Goal: Information Seeking & Learning: Learn about a topic

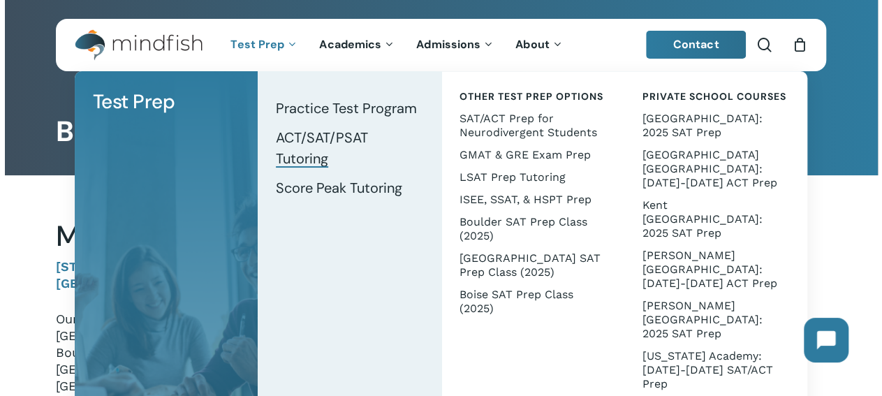
click at [307, 136] on span "ACT/SAT/PSAT Tutoring" at bounding box center [322, 148] width 92 height 39
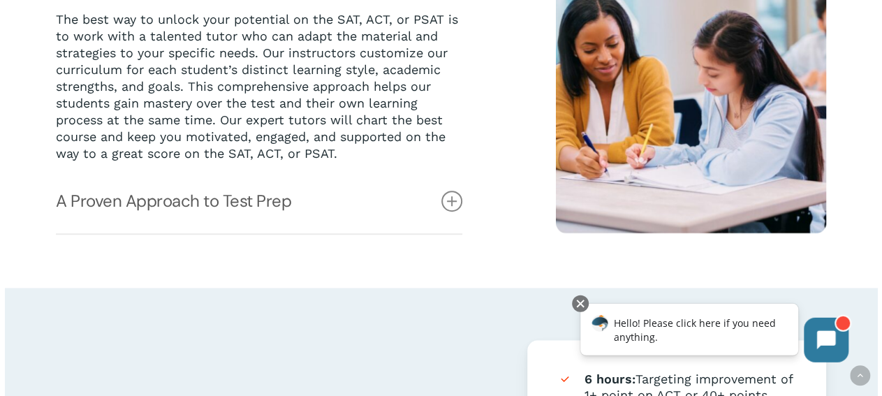
scroll to position [436, 0]
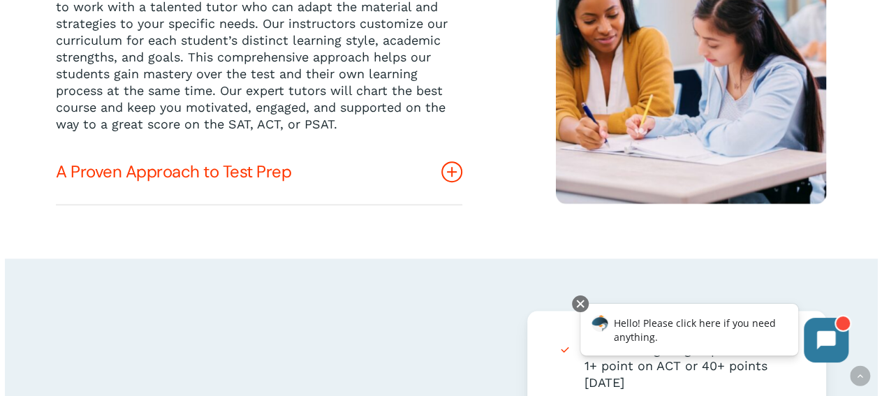
click at [453, 169] on icon at bounding box center [451, 171] width 21 height 21
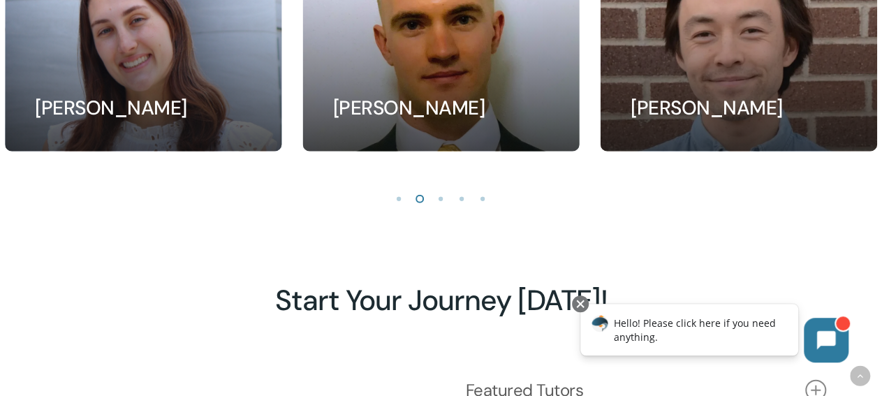
scroll to position [1743, 0]
